Goal: Transaction & Acquisition: Purchase product/service

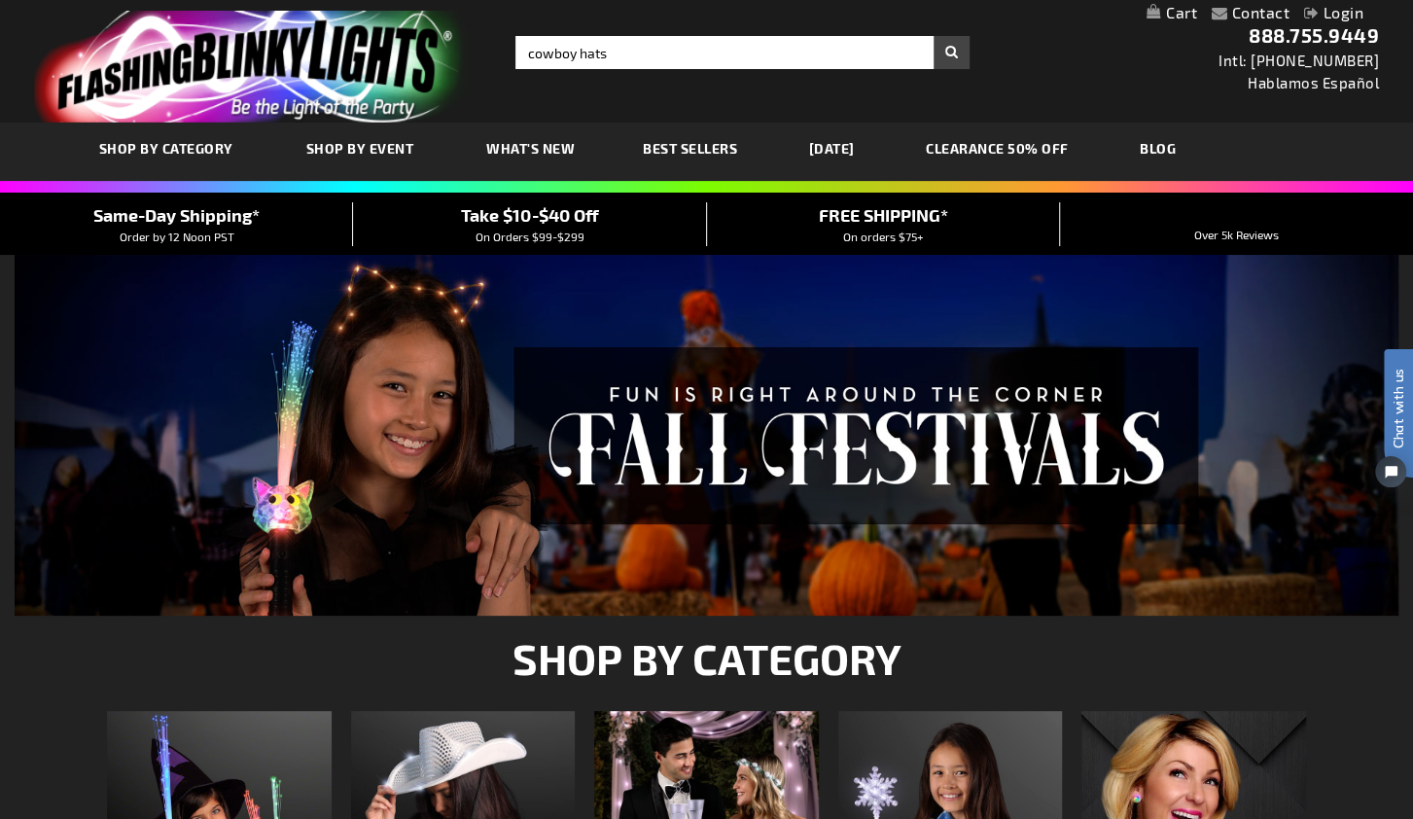
type input "cowboy hats"
click at [934, 36] on button "Search" at bounding box center [952, 52] width 36 height 33
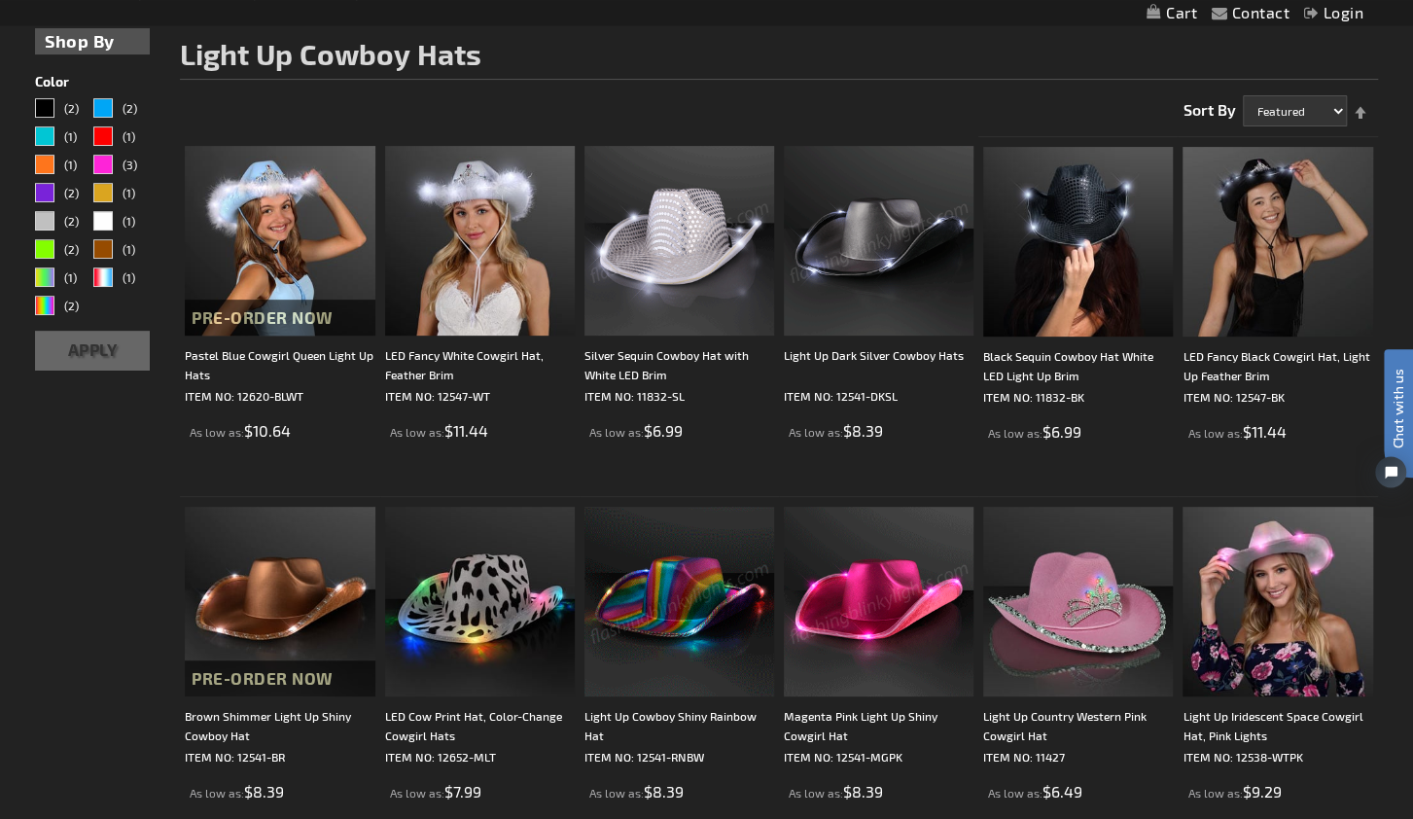
scroll to position [268, 0]
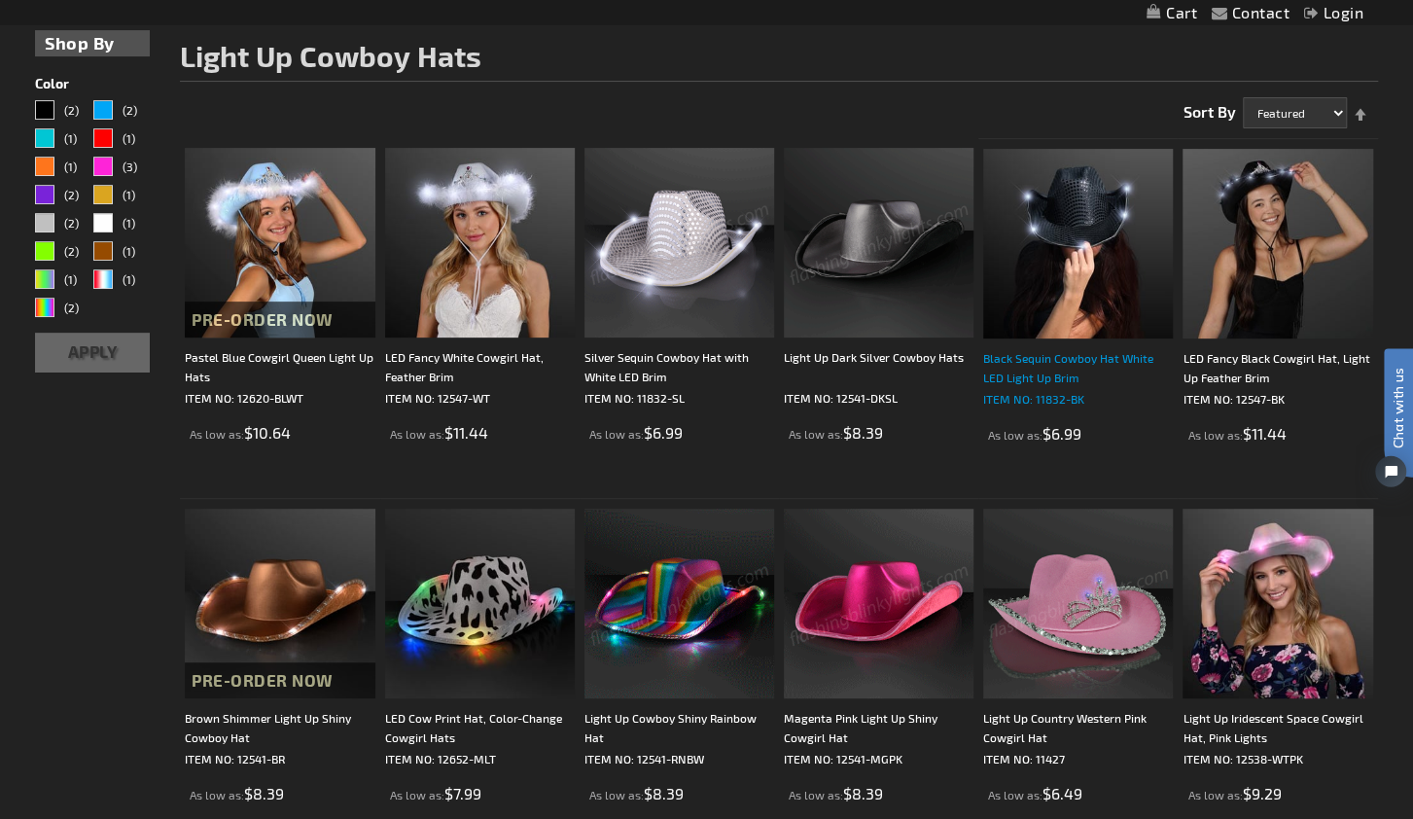
click at [1039, 380] on div "Black Sequin Cowboy Hat White LED Light Up Brim" at bounding box center [1078, 367] width 190 height 39
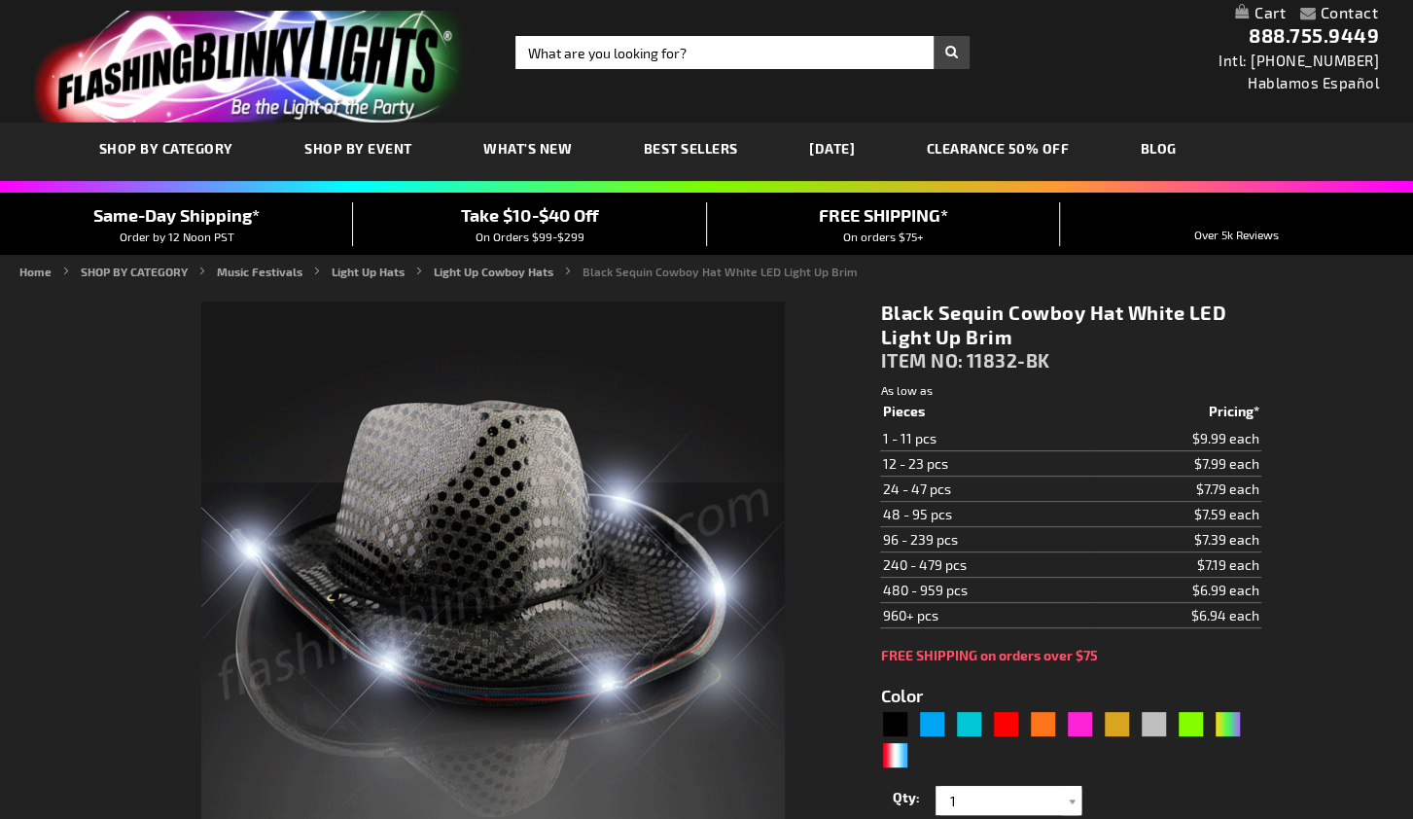
type input "5631"
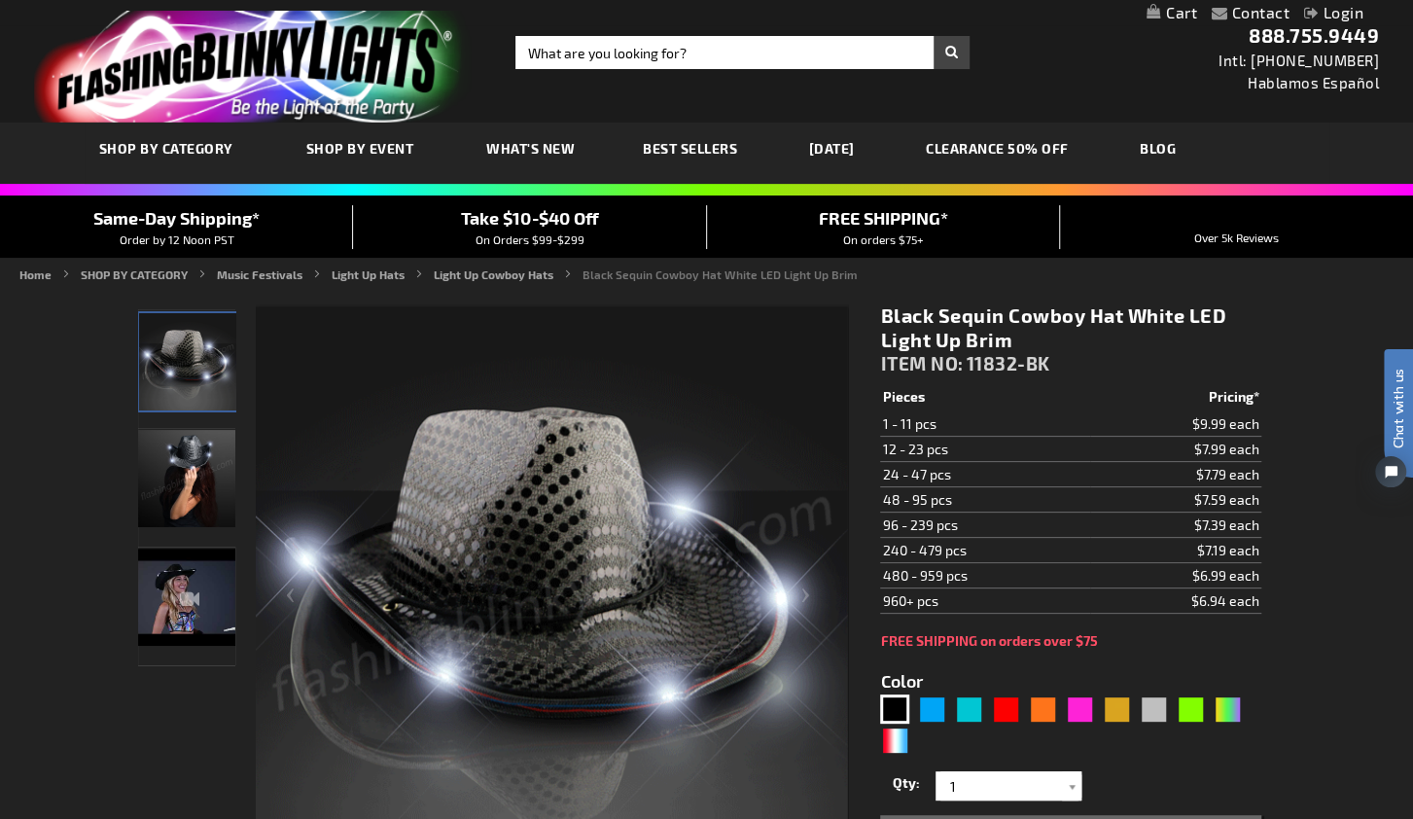
click at [1208, 522] on td "$7.39 each" at bounding box center [1175, 525] width 170 height 25
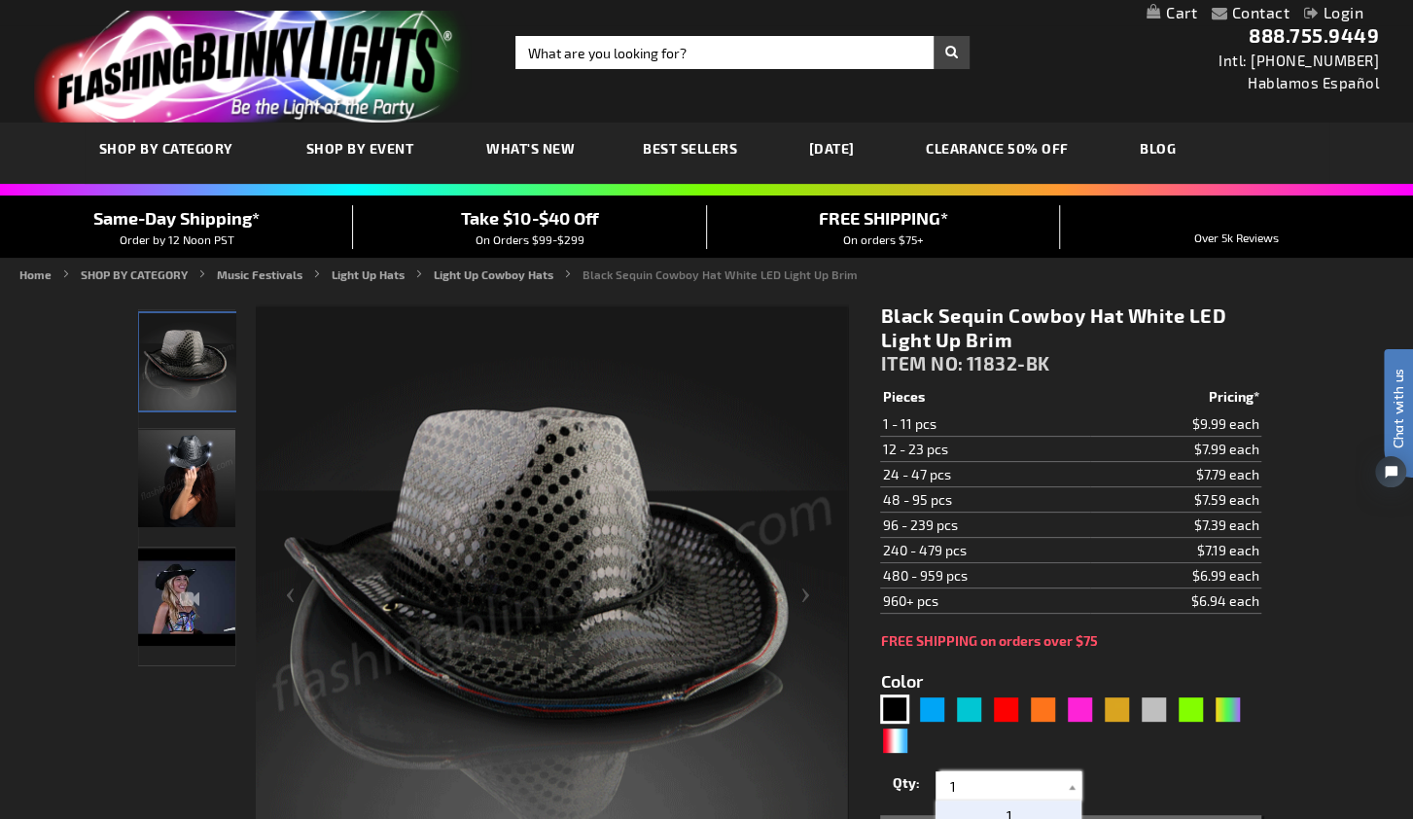
click at [1005, 785] on input "1" at bounding box center [1010, 785] width 141 height 29
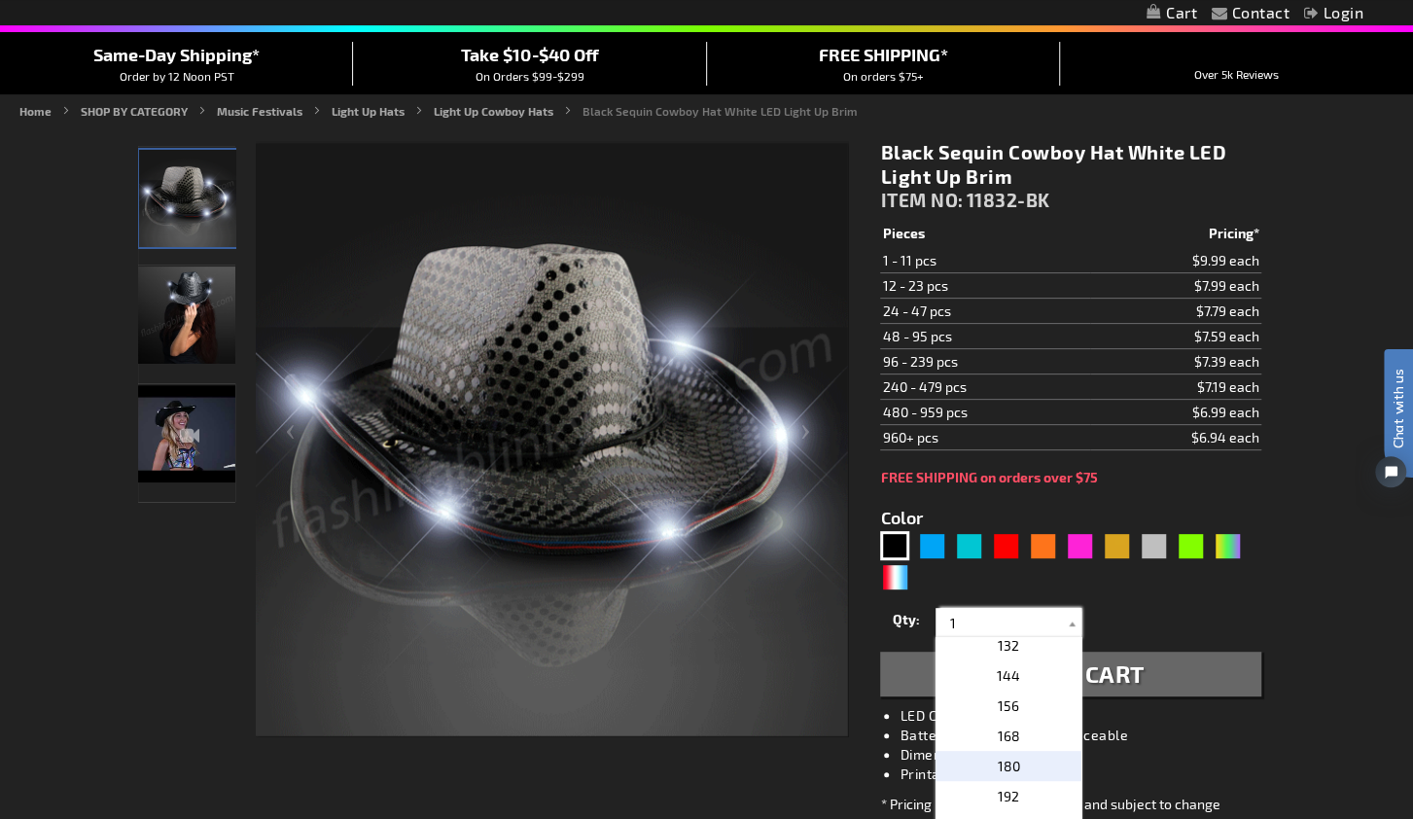
scroll to position [639, 0]
click at [1008, 675] on span "144" at bounding box center [1008, 676] width 23 height 17
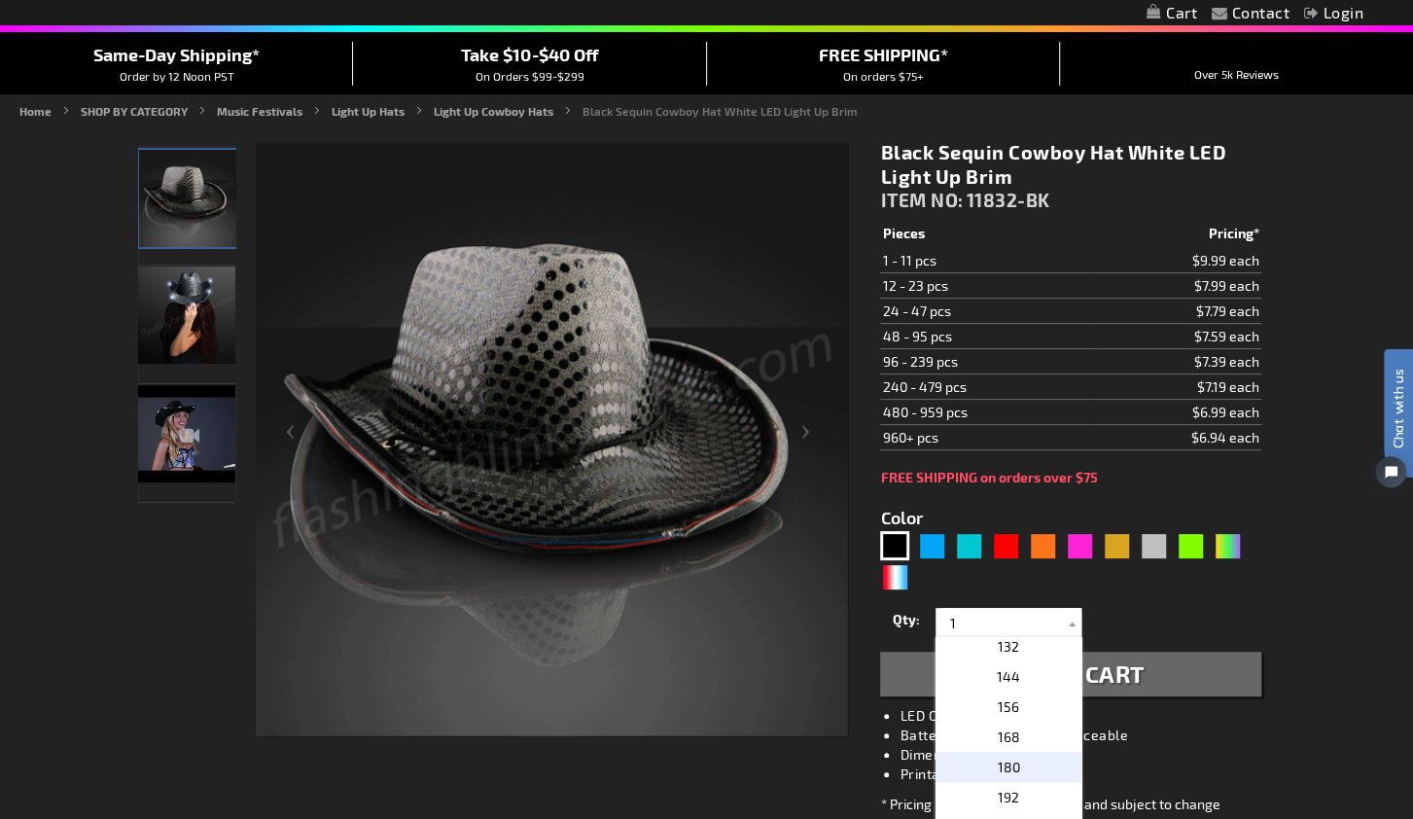
type input "144"
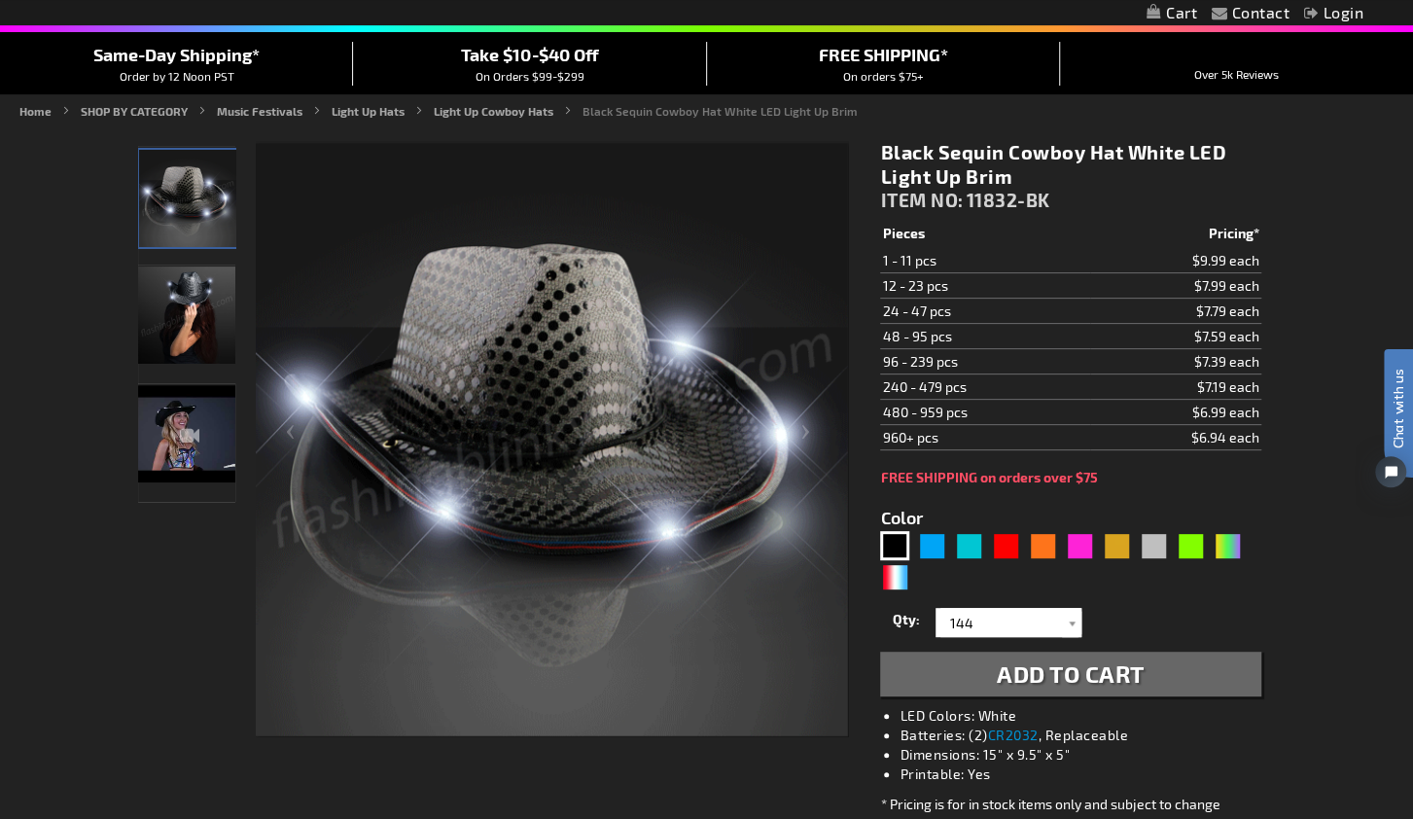
click at [1008, 675] on span "Add to Cart" at bounding box center [1071, 673] width 148 height 28
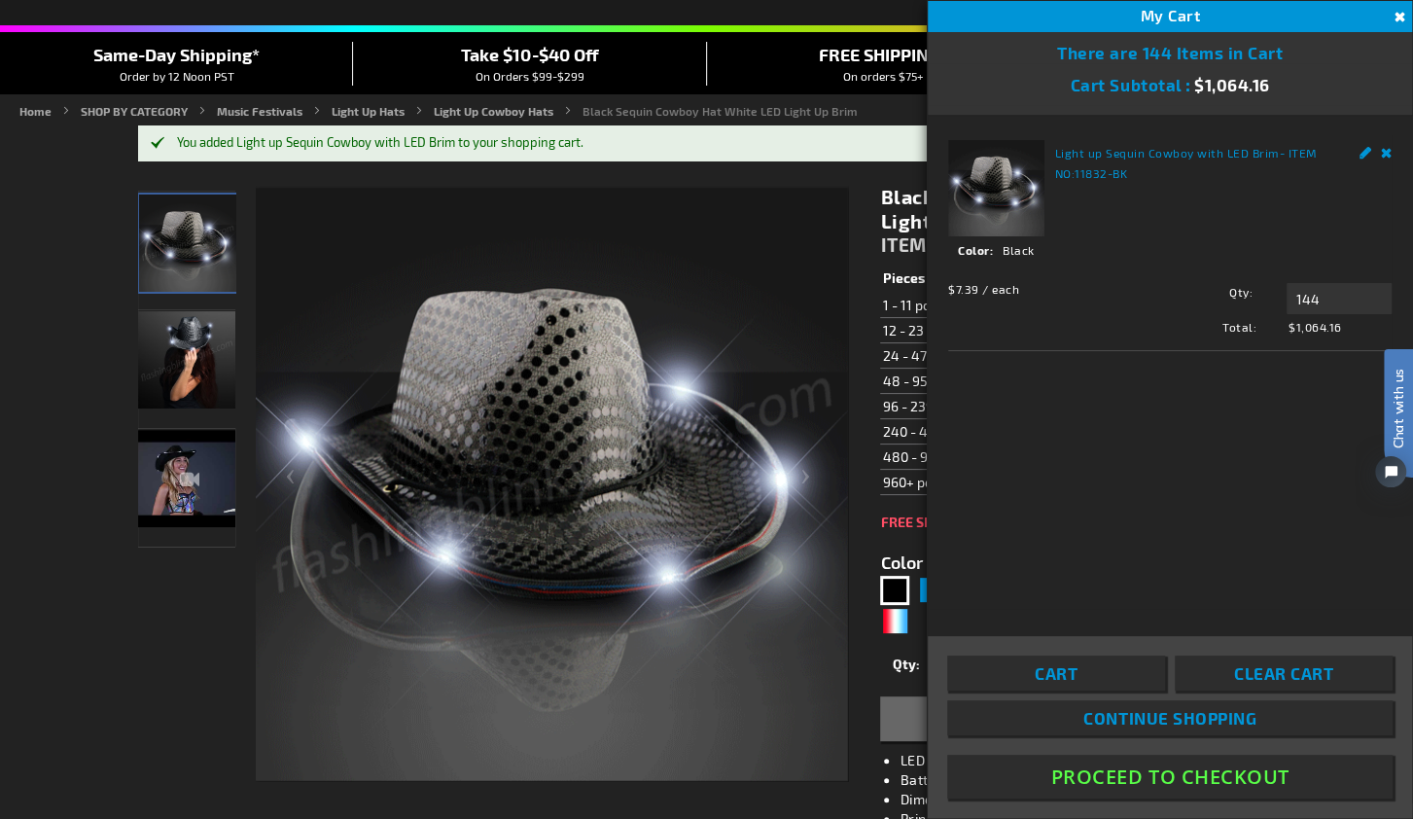
click at [1401, 17] on button "Close" at bounding box center [1397, 17] width 21 height 21
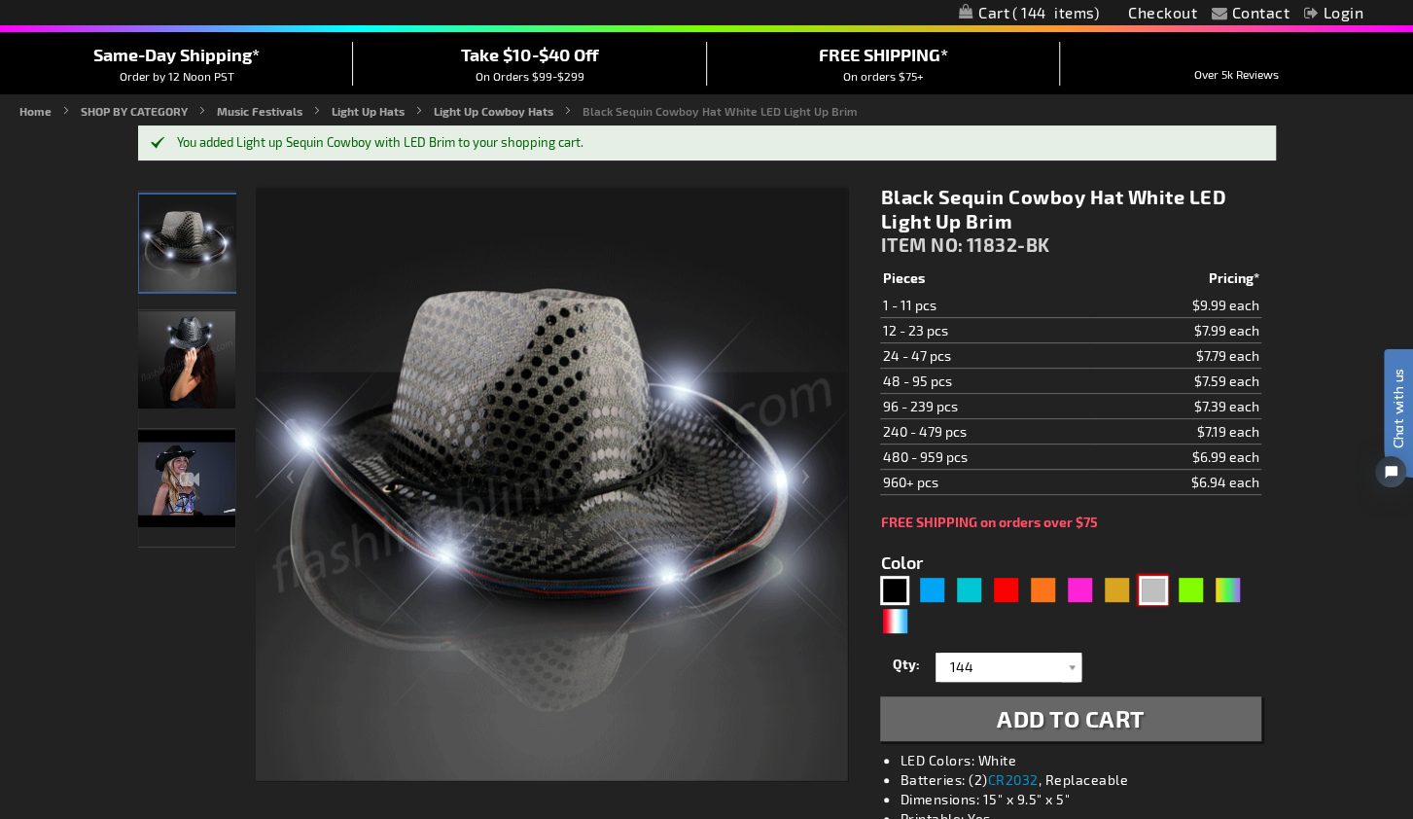
click at [1149, 590] on div "Silver" at bounding box center [1153, 590] width 29 height 29
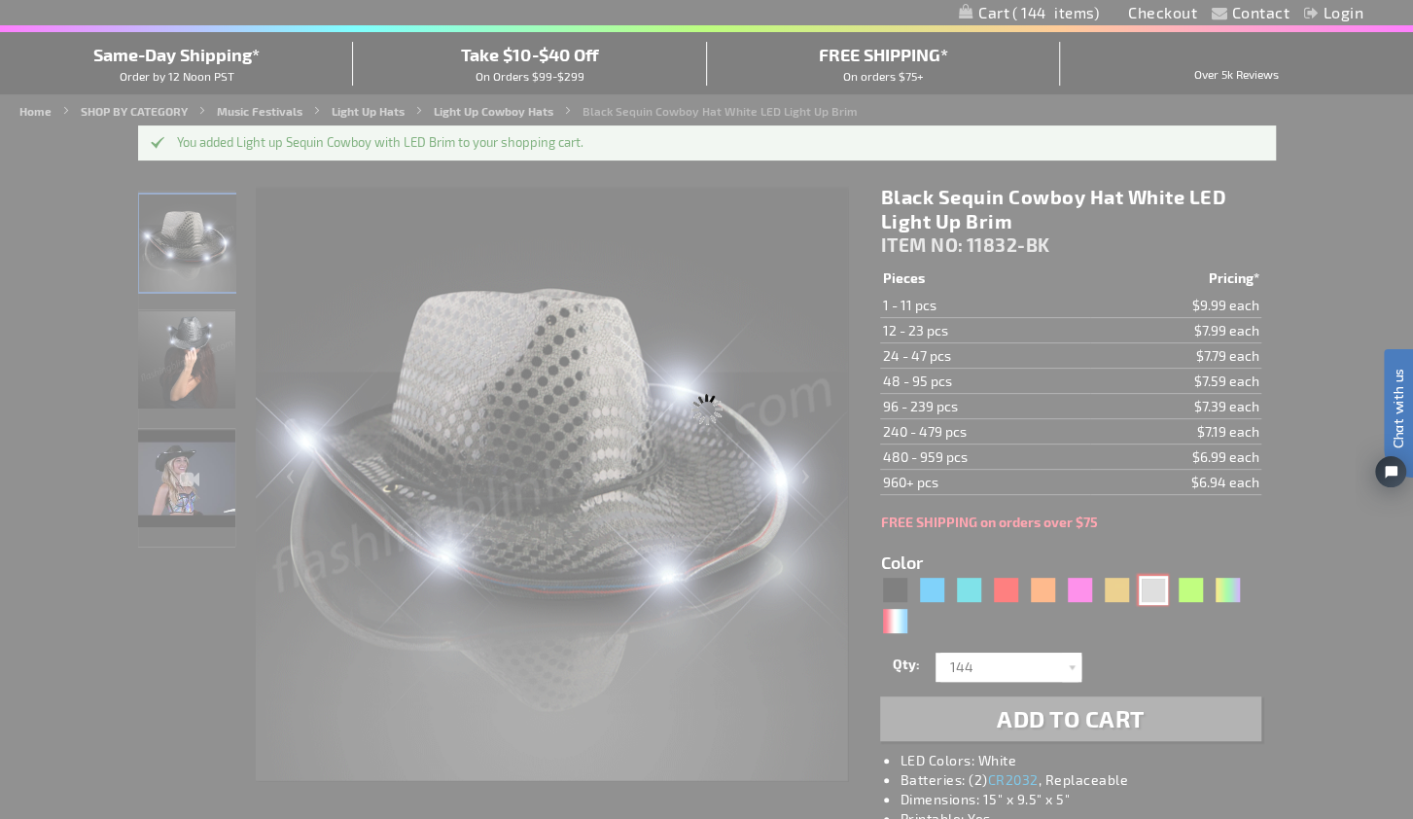
type input "5644"
type input "11832-SL"
type input "Customize - Silver Sequin Cowboy Hat with White LED Brim - ITEM NO: 11832-SL"
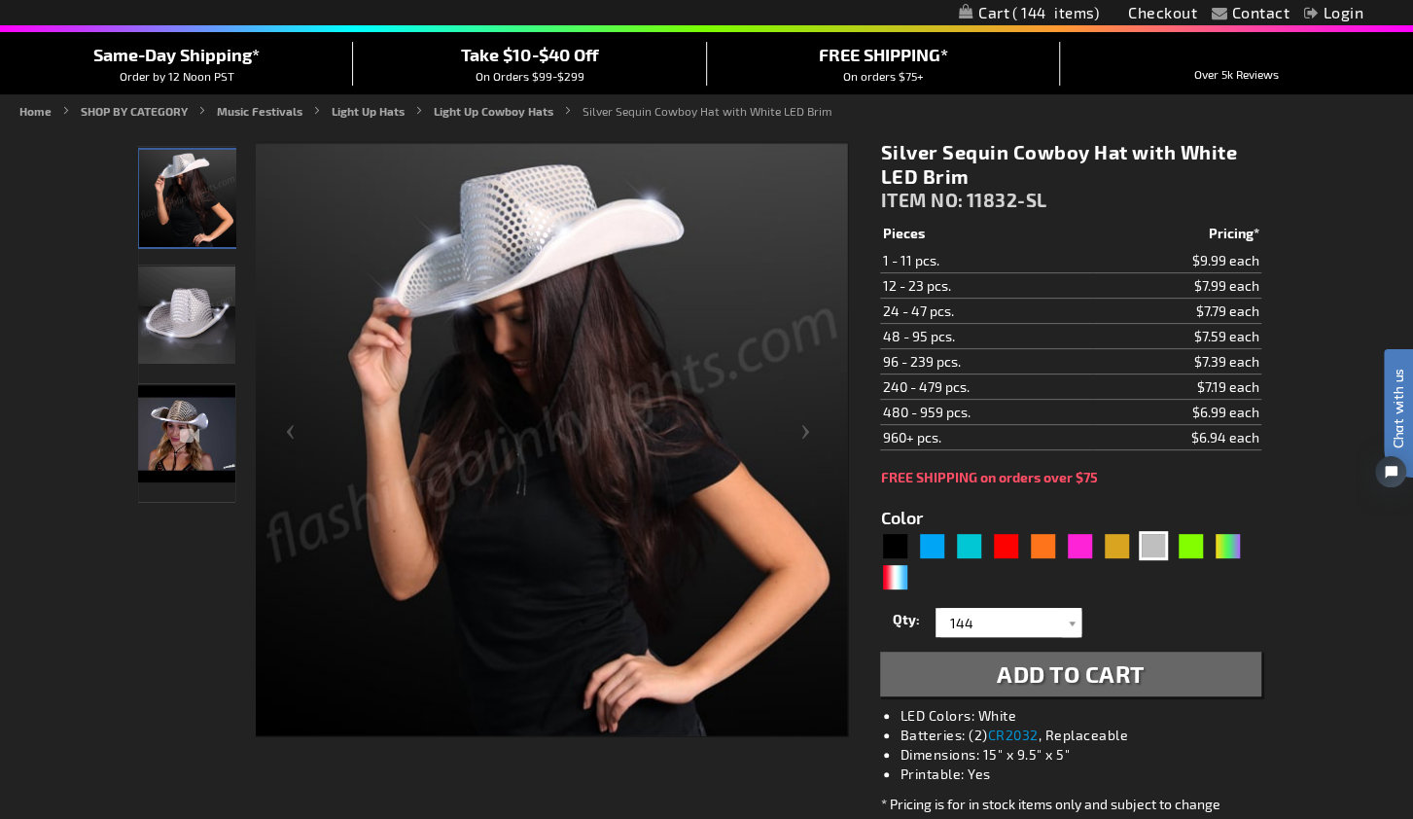
click at [1070, 670] on span "Add to Cart" at bounding box center [1071, 673] width 148 height 28
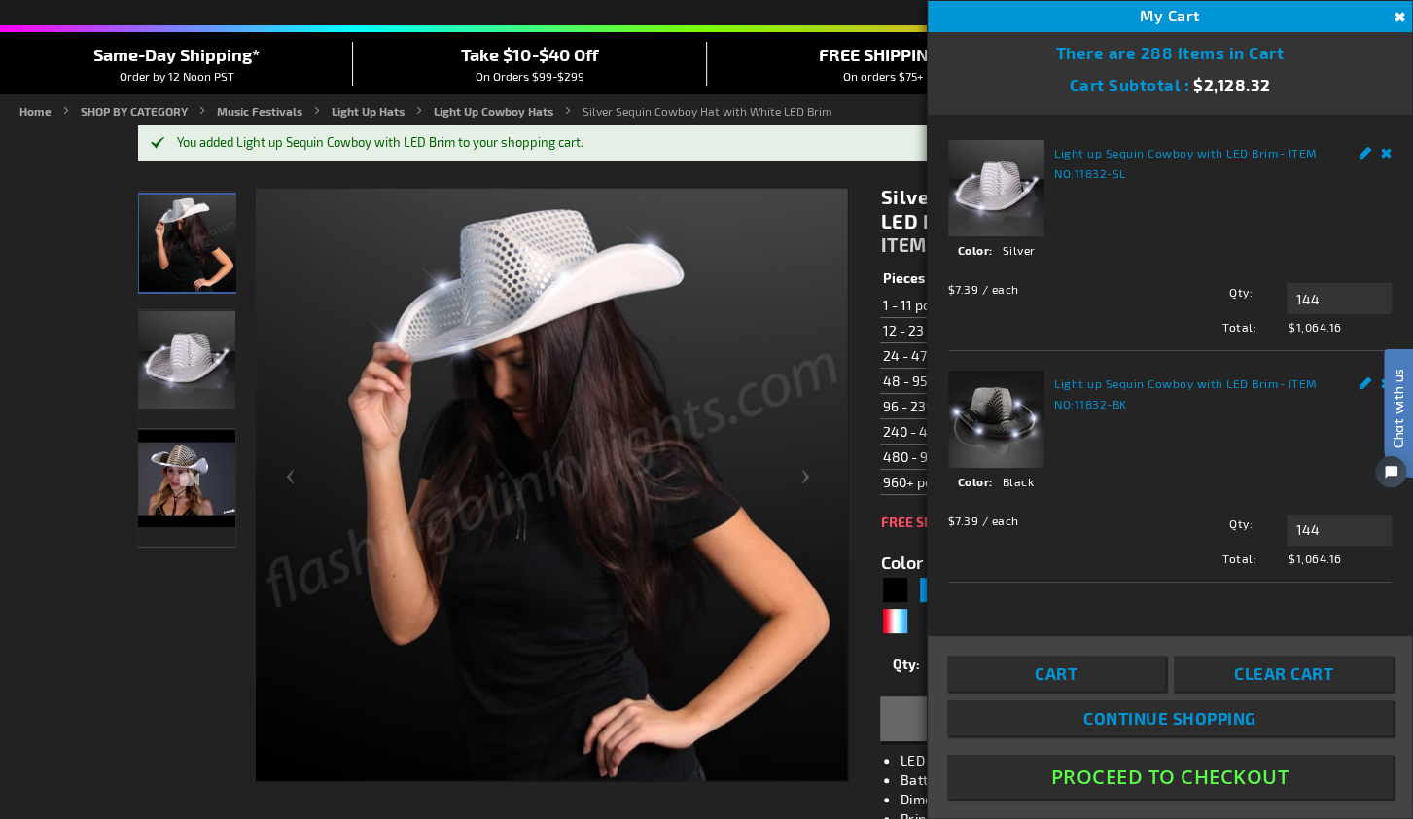
click at [1131, 775] on button "Proceed To Checkout" at bounding box center [1169, 777] width 445 height 44
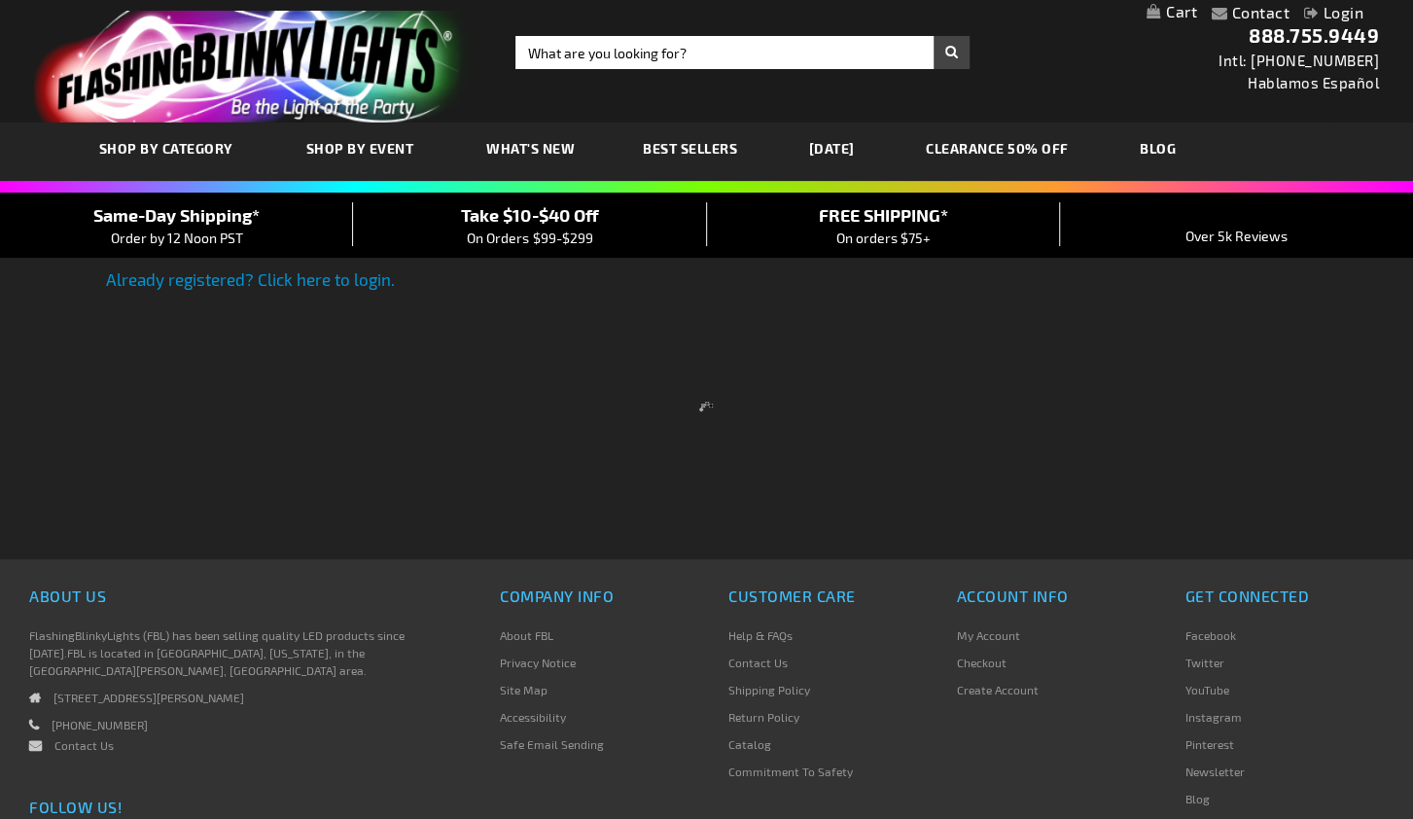
scroll to position [73, 0]
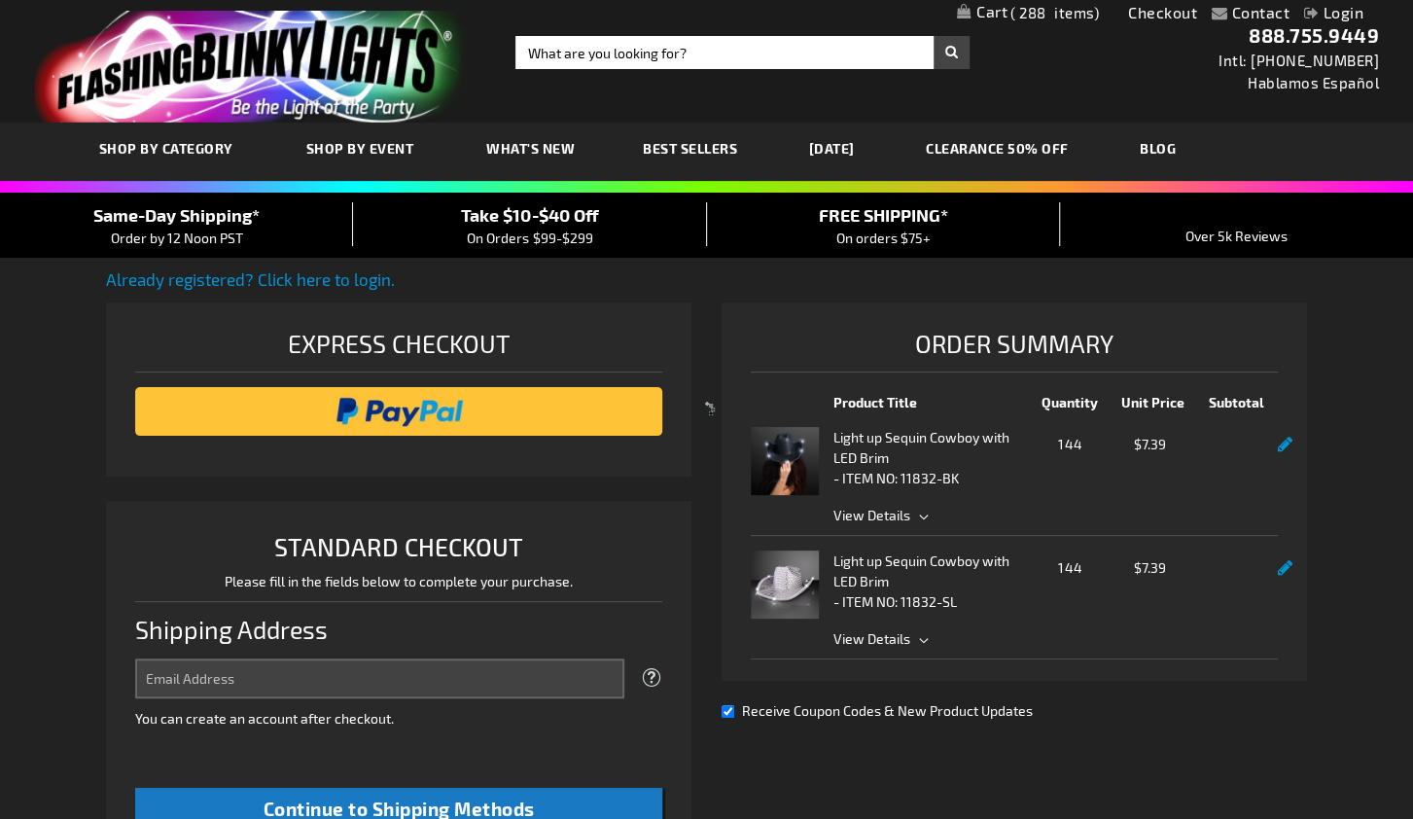
select select "US"
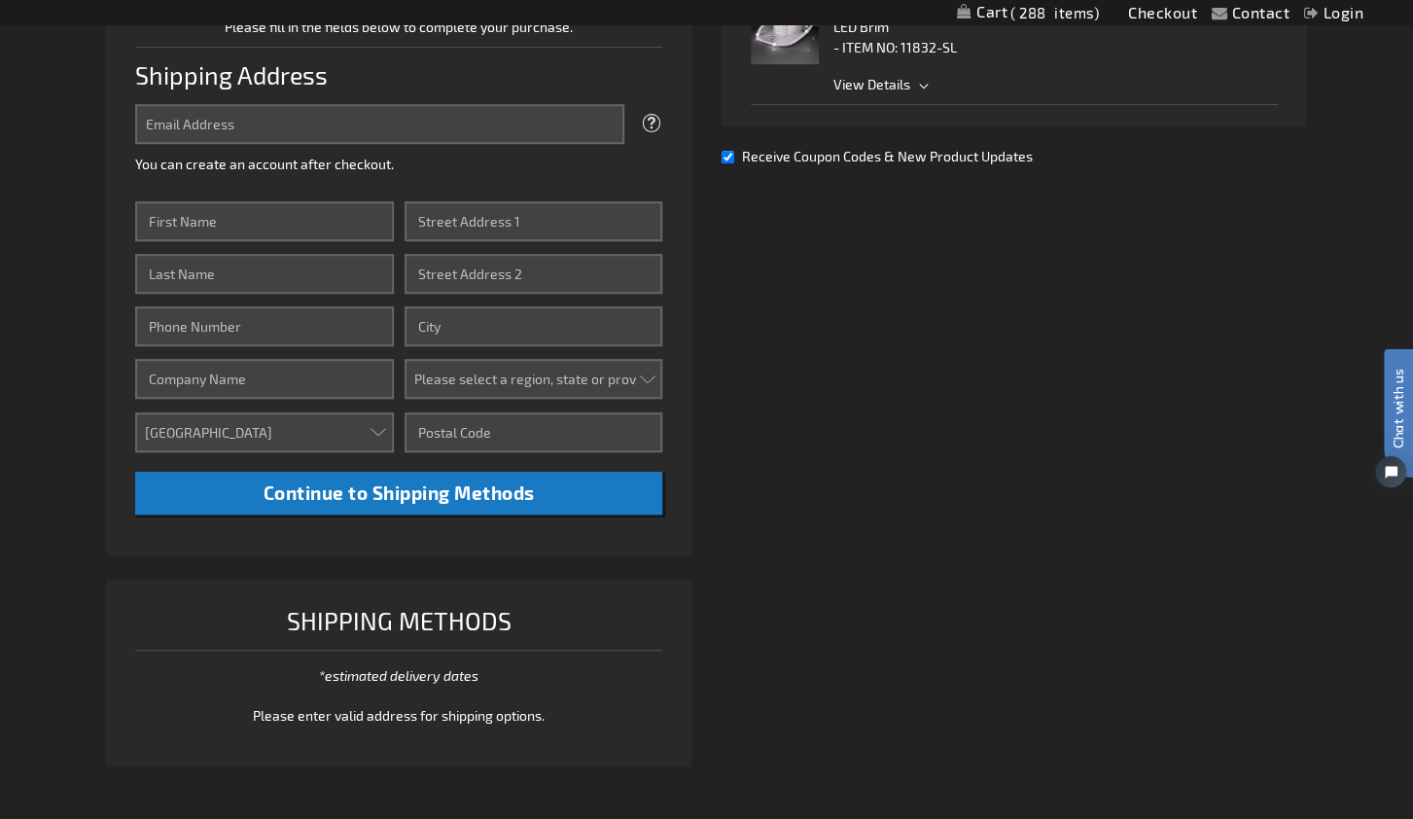
scroll to position [555, 0]
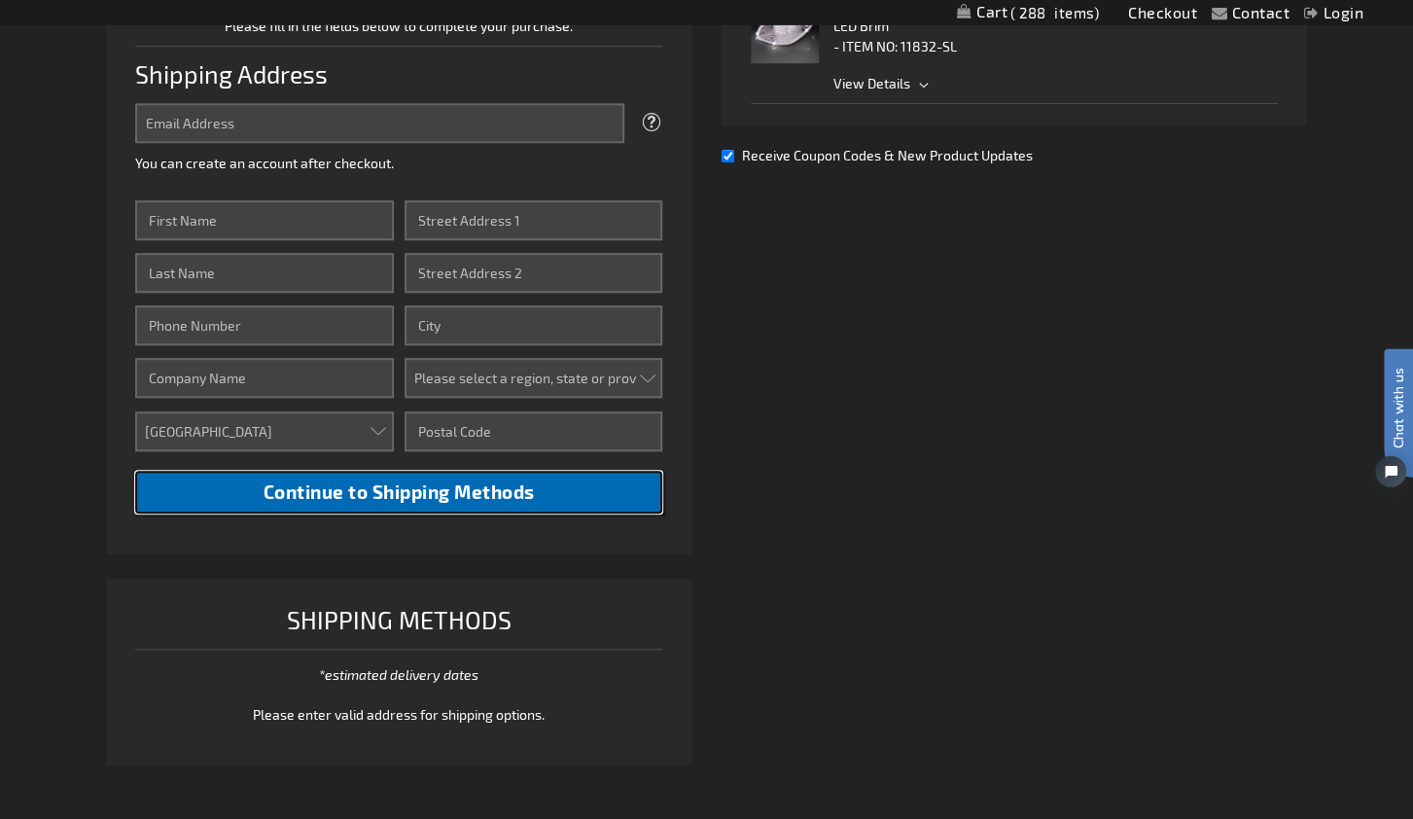
click at [432, 488] on span "Continue to Shipping Methods" at bounding box center [399, 491] width 271 height 22
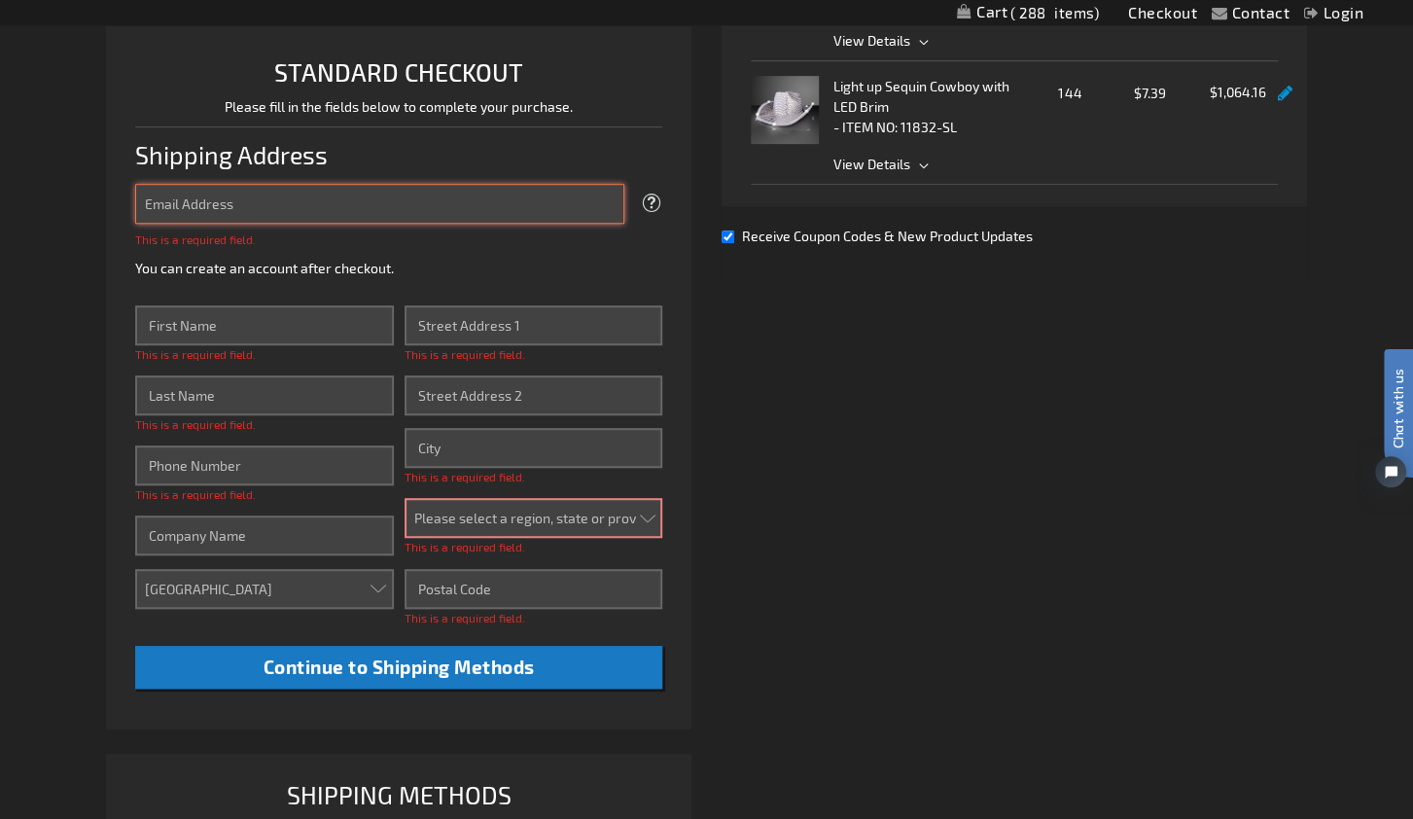
scroll to position [475, 0]
